Goal: Download file/media

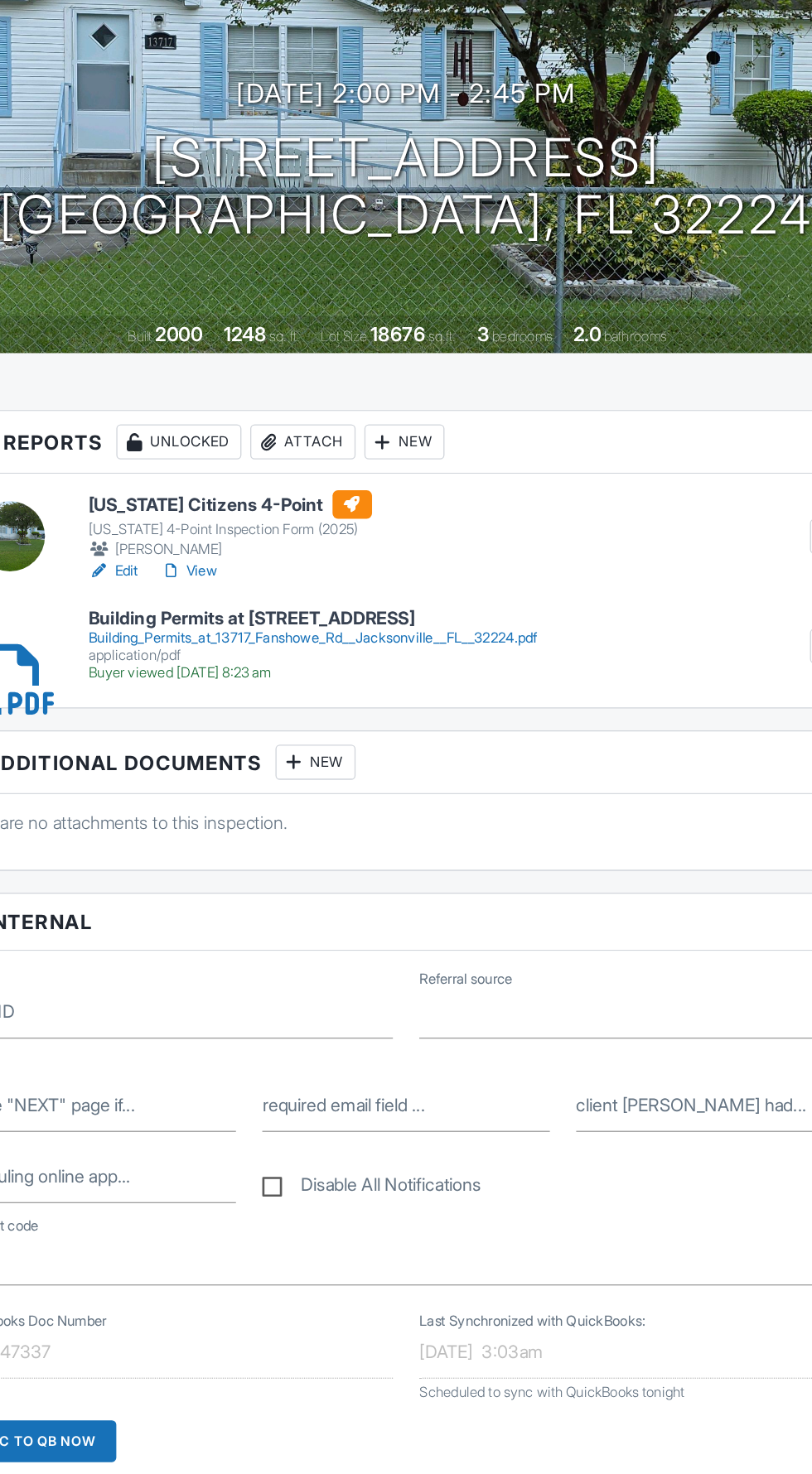
click at [473, 682] on div "Buyer viewed 08/27/2025 8:23 am" at bounding box center [336, 684] width 339 height 13
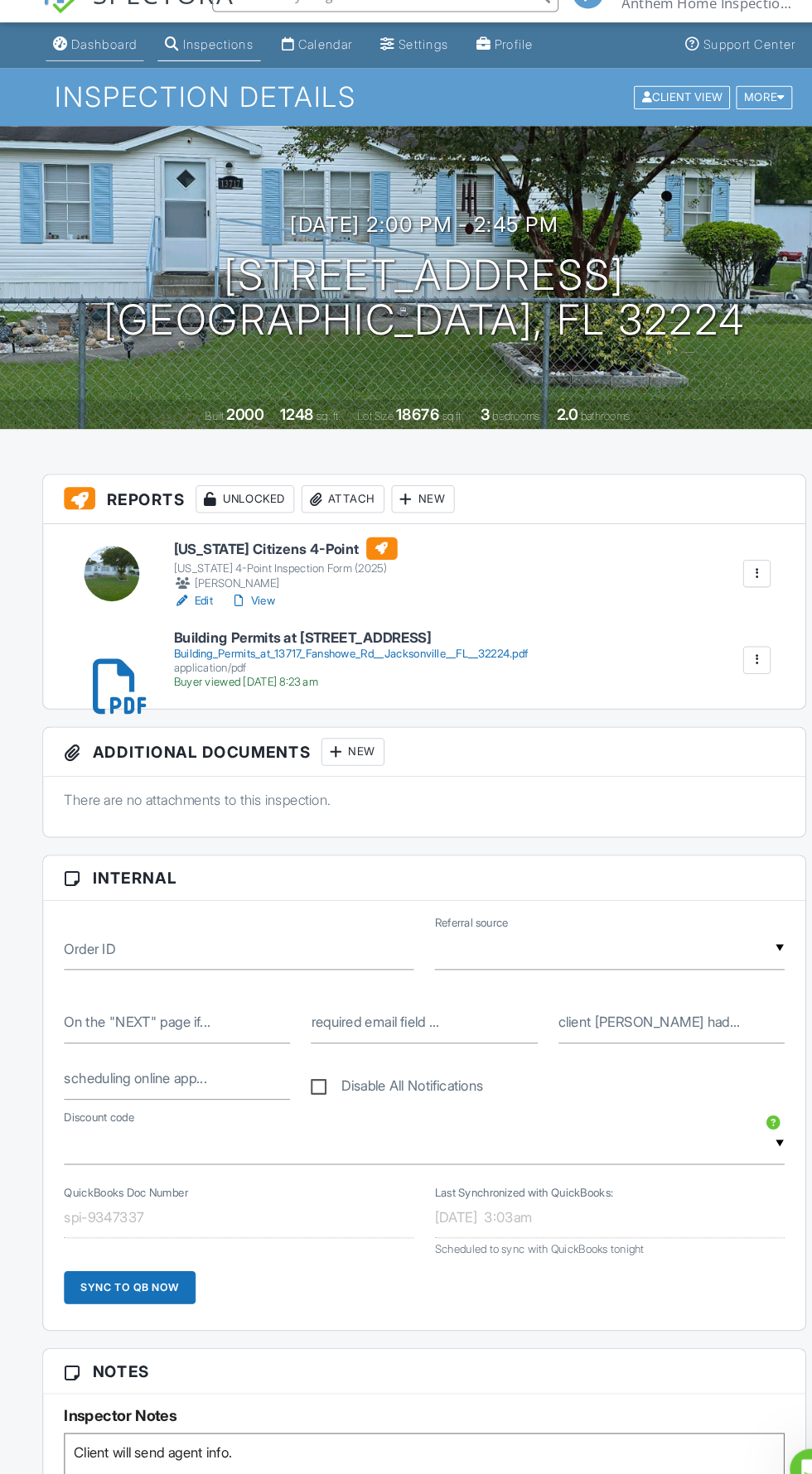
click at [84, 86] on link "Dashboard" at bounding box center [91, 75] width 94 height 30
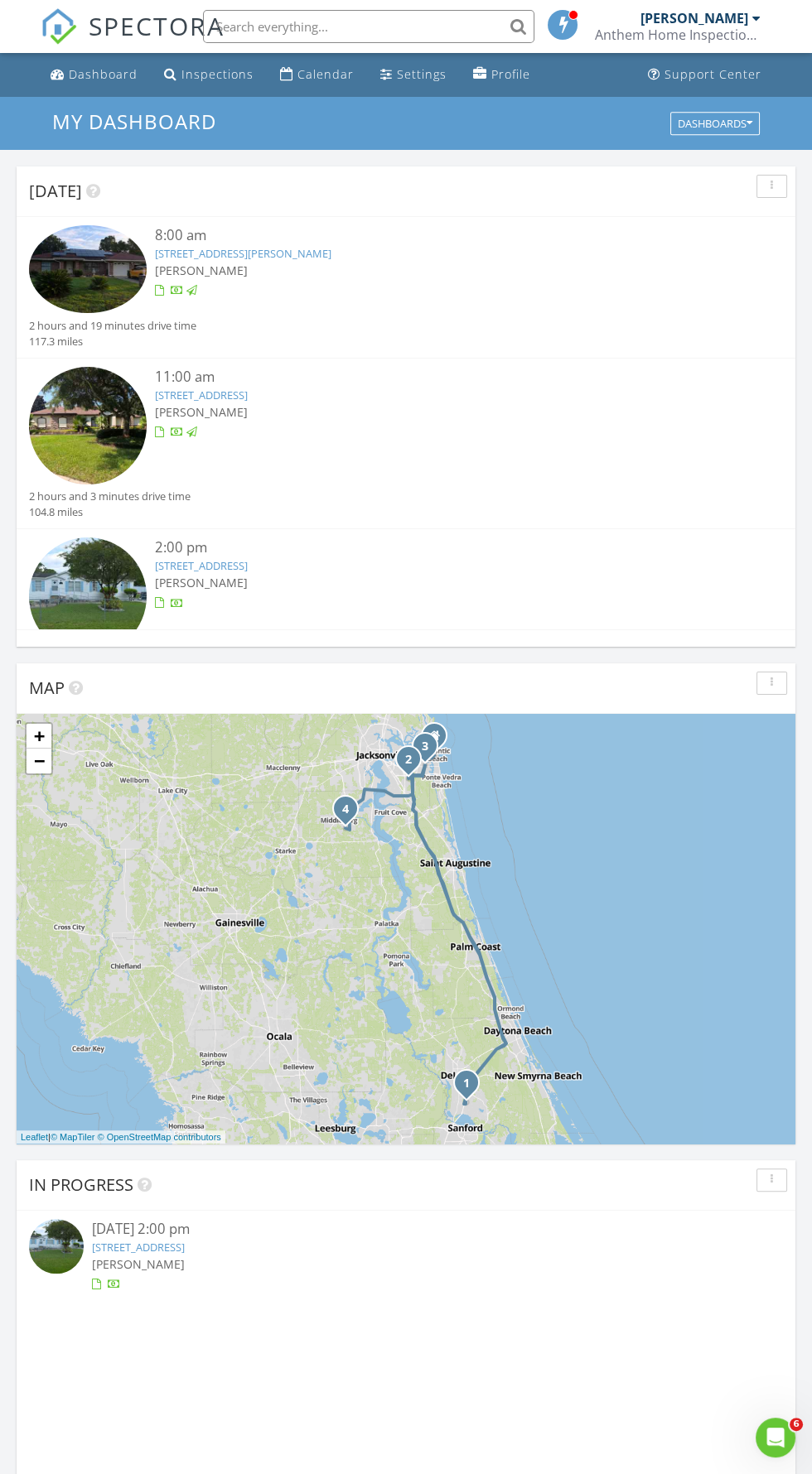
scroll to position [308, 0]
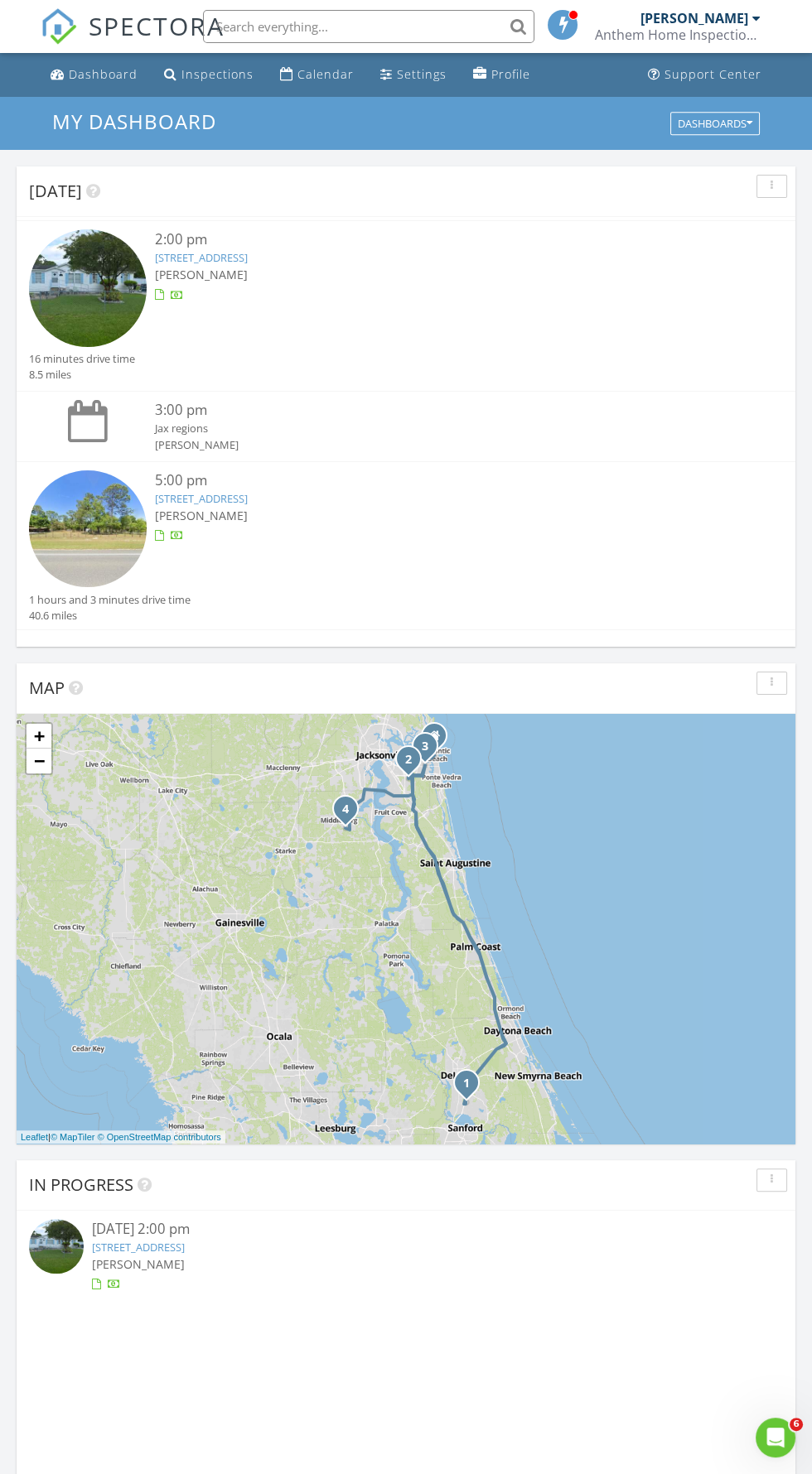
click at [73, 542] on img at bounding box center [87, 529] width 118 height 118
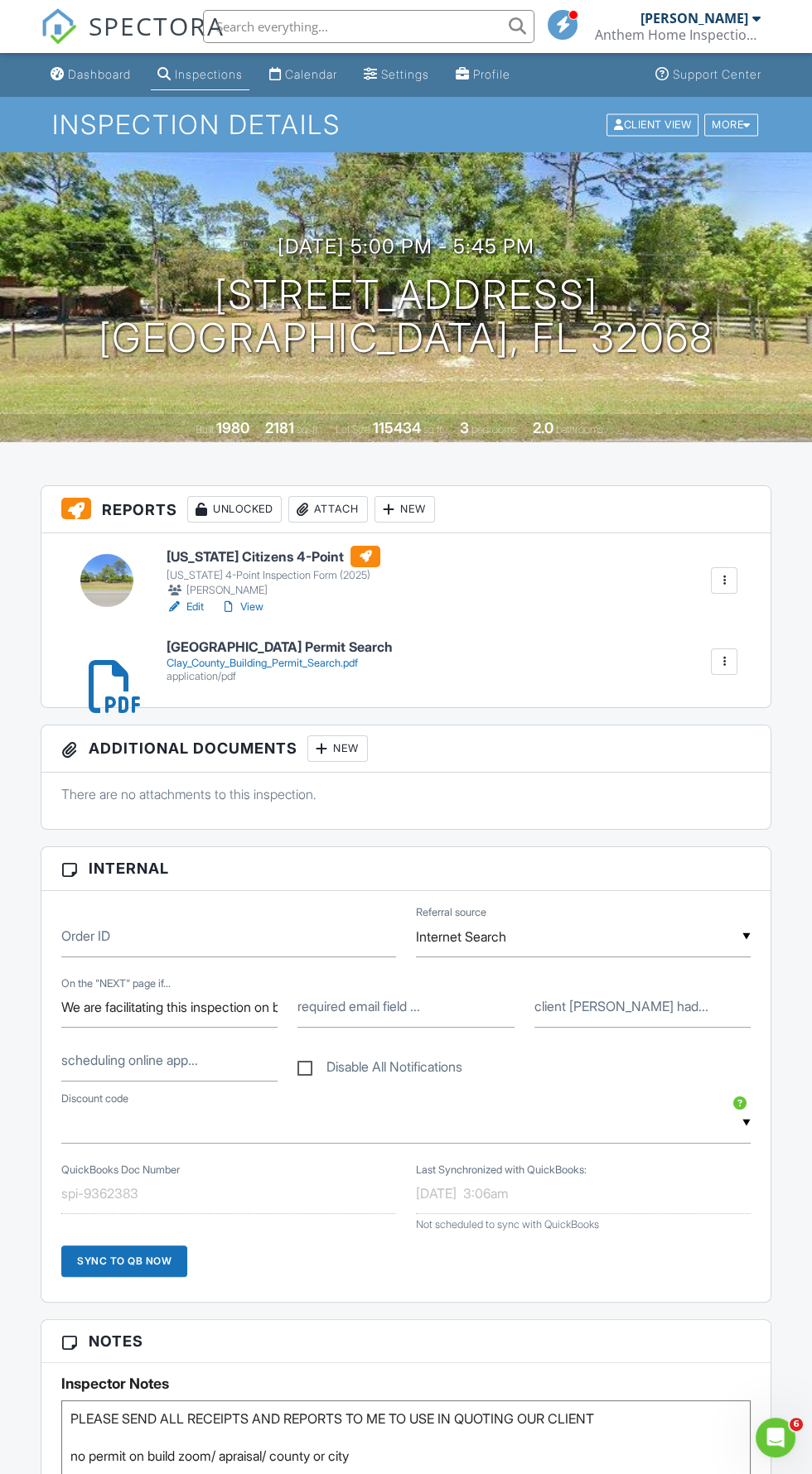
click at [181, 672] on div "application/pdf" at bounding box center [280, 677] width 226 height 13
